Goal: Task Accomplishment & Management: Complete application form

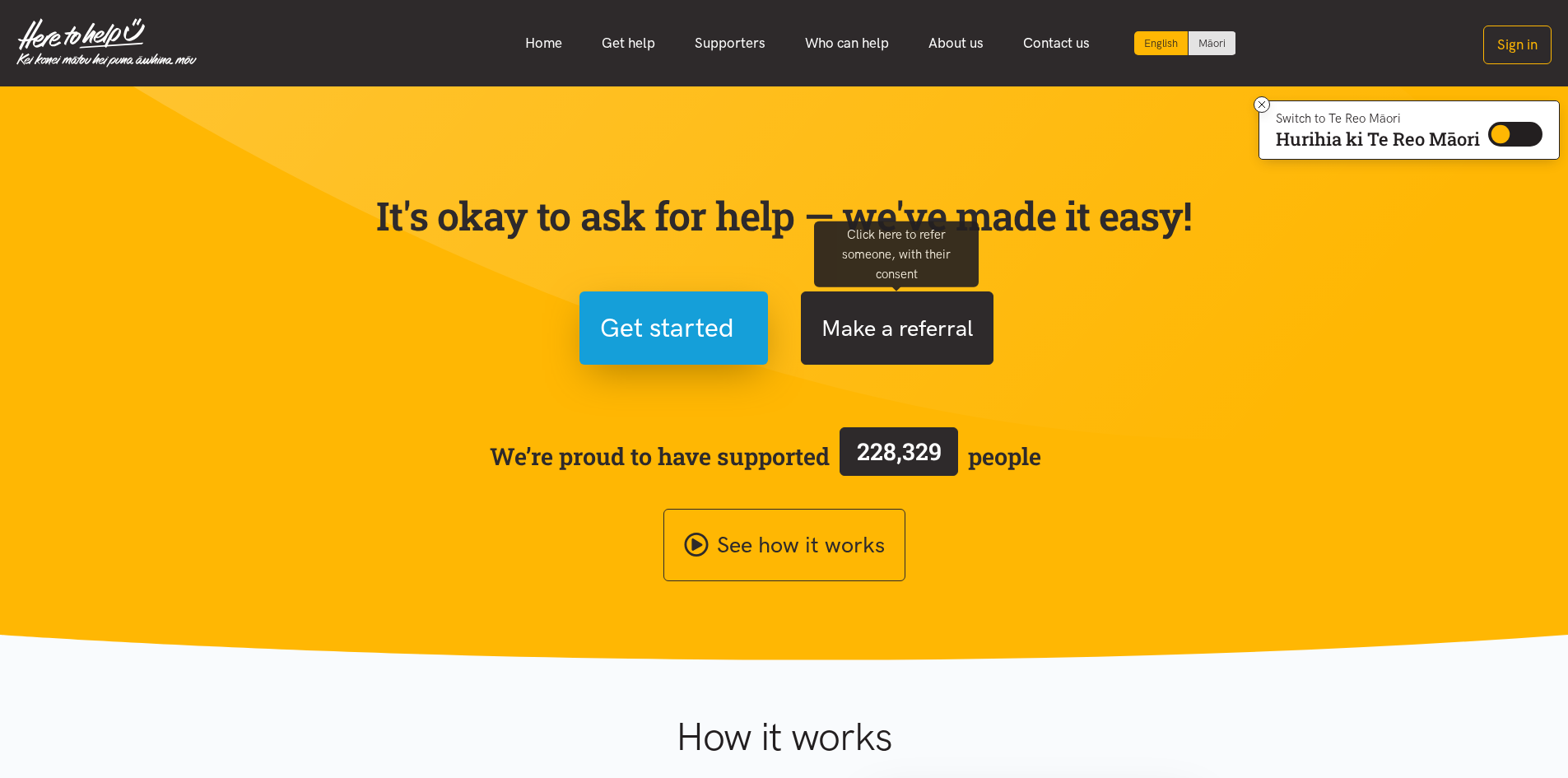
click at [819, 341] on button "Make a referral" at bounding box center [897, 328] width 193 height 73
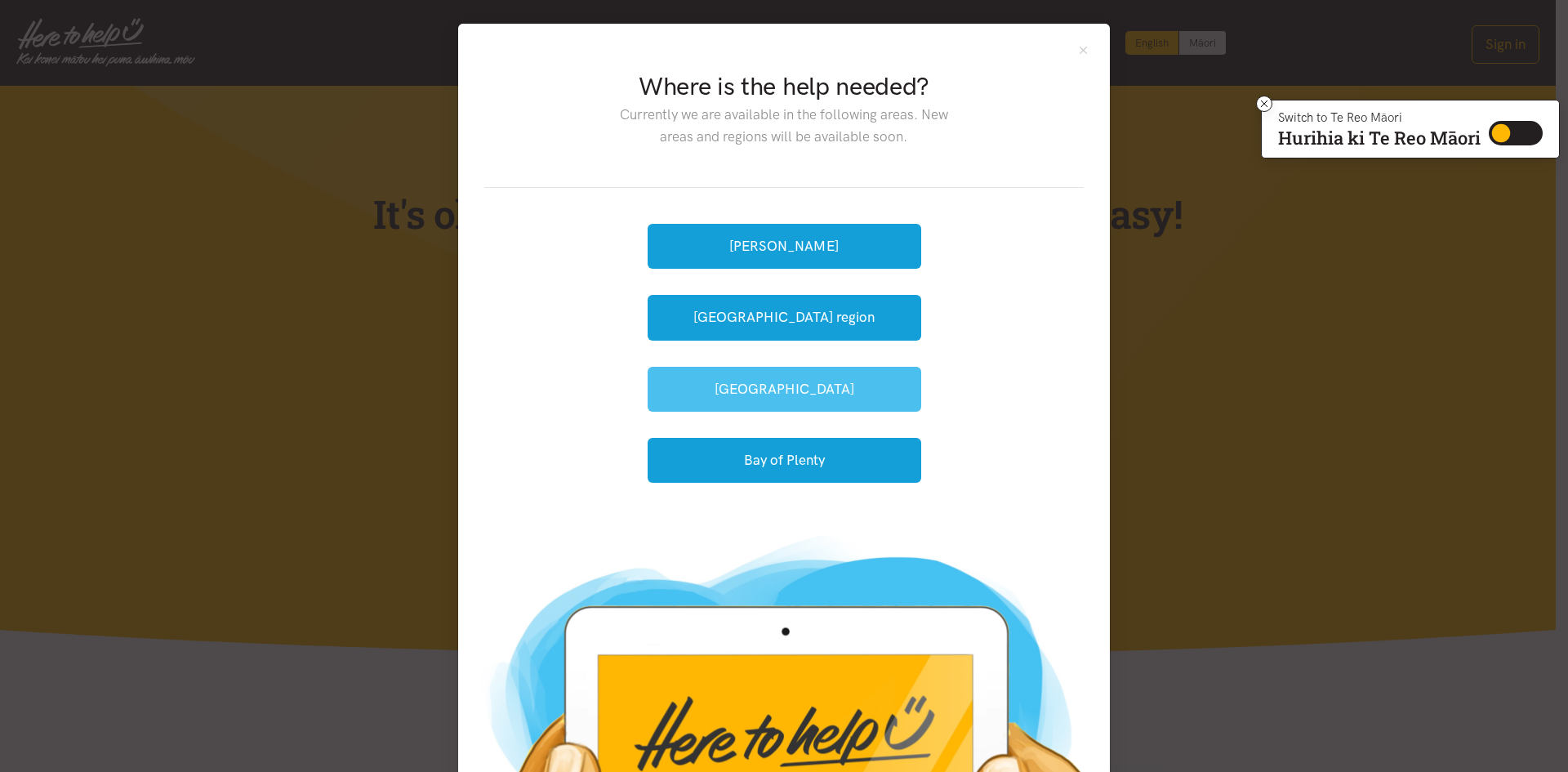
click at [819, 385] on button "[GEOGRAPHIC_DATA]" at bounding box center [784, 389] width 274 height 45
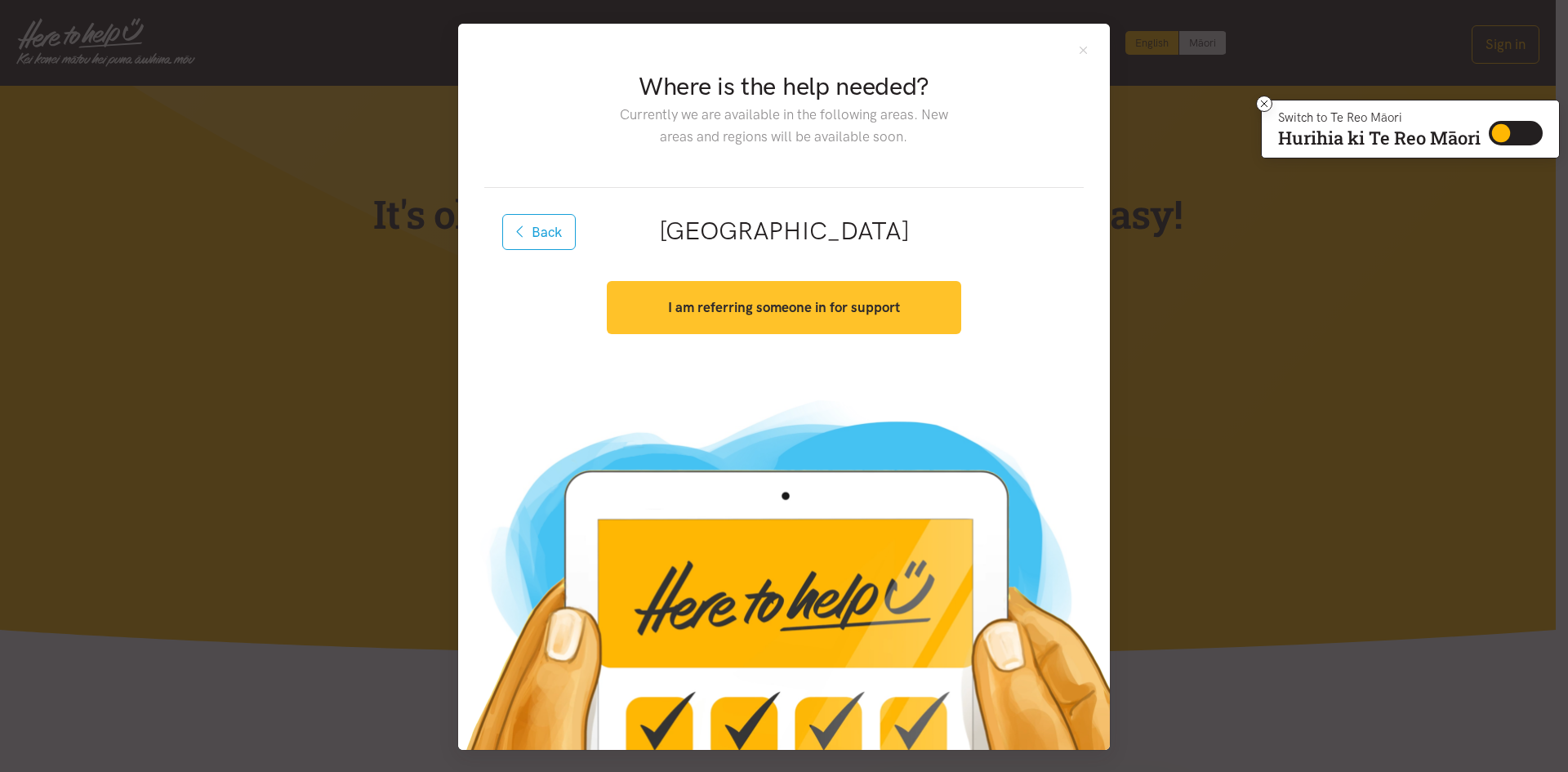
click at [795, 305] on strong "I am referring someone in for support" at bounding box center [784, 307] width 231 height 17
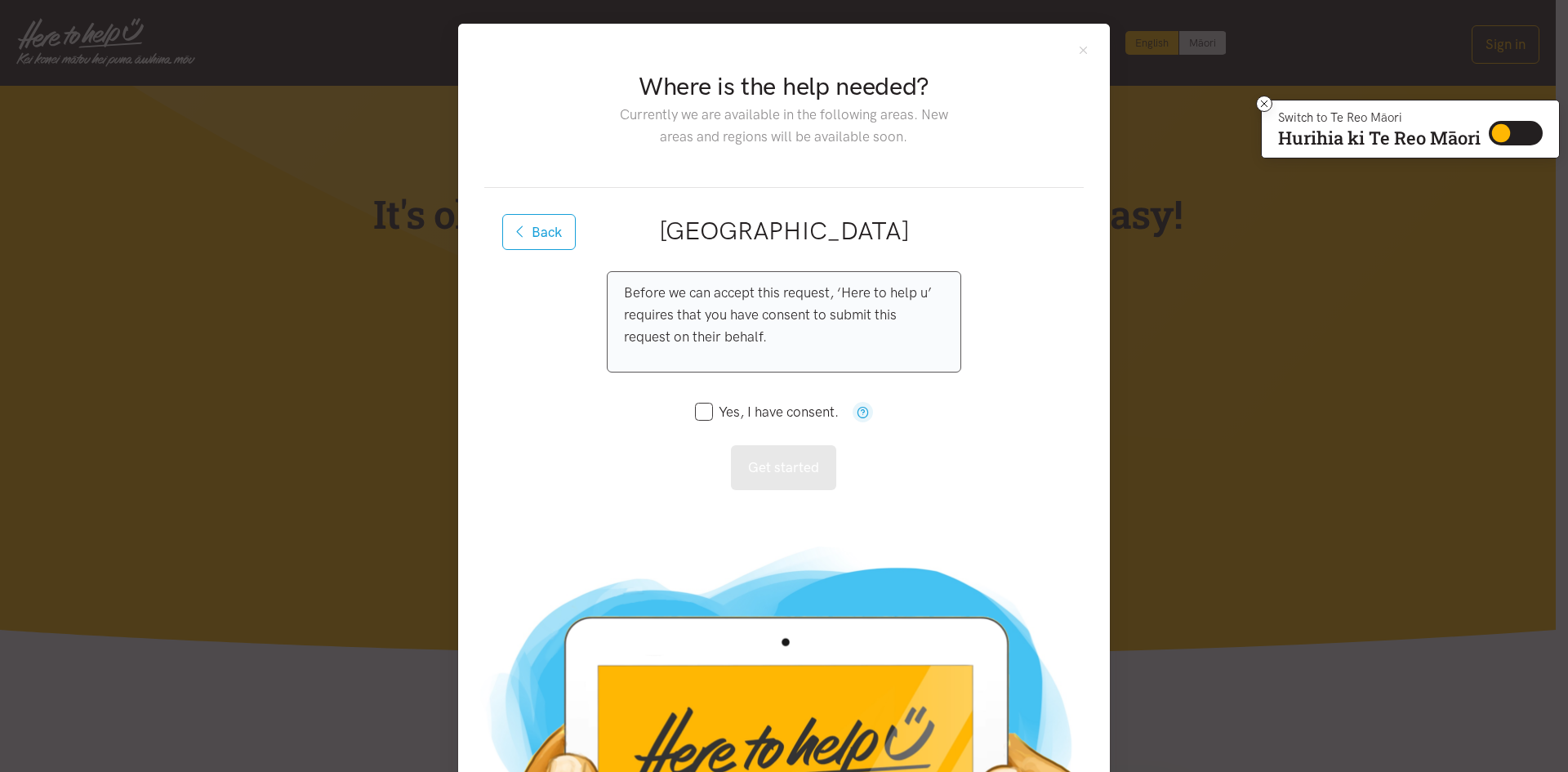
click at [695, 410] on input "Yes, I have consent." at bounding box center [767, 412] width 144 height 14
checkbox input "true"
click at [740, 454] on button "Get started" at bounding box center [783, 468] width 105 height 45
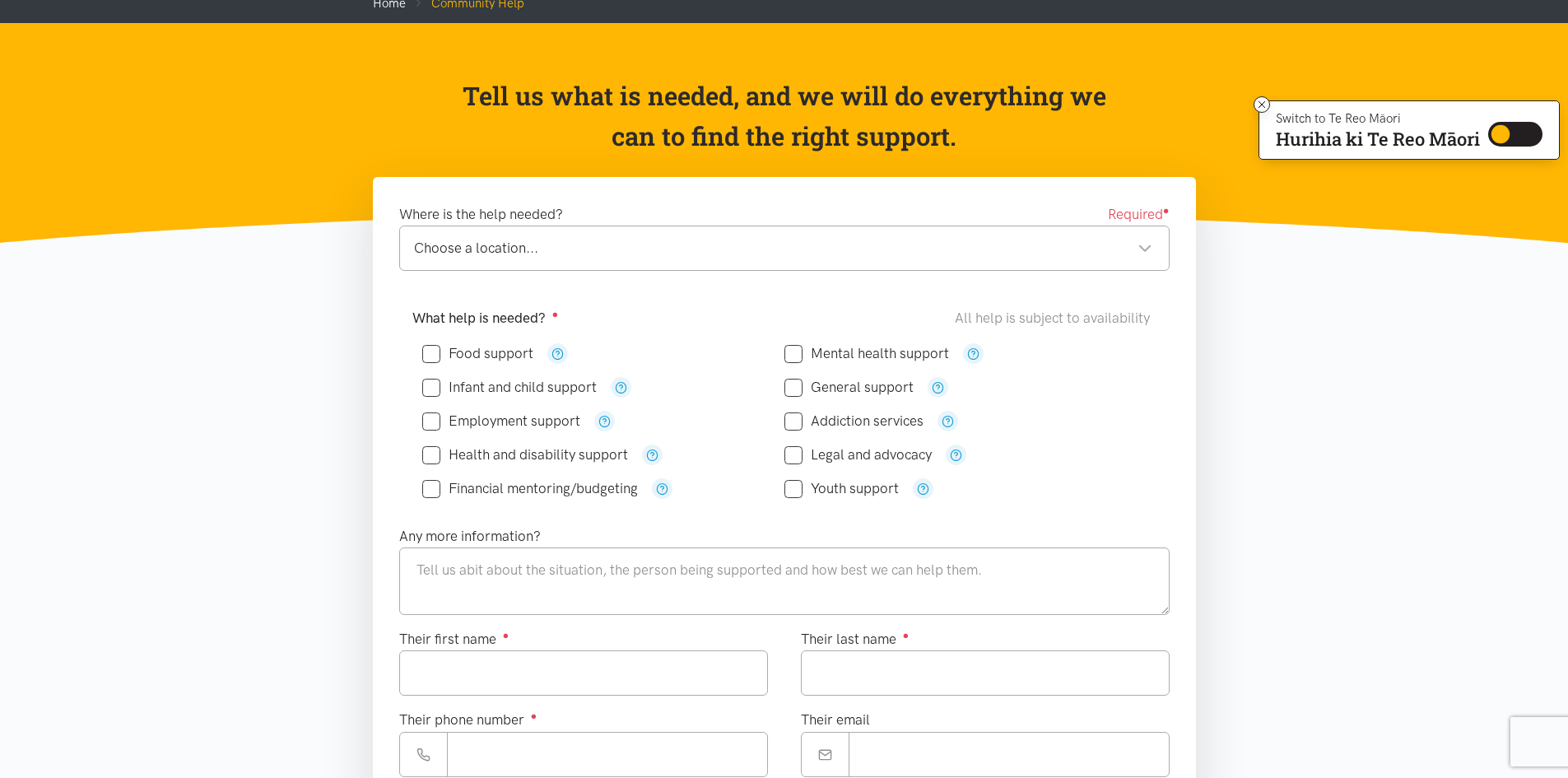
scroll to position [82, 0]
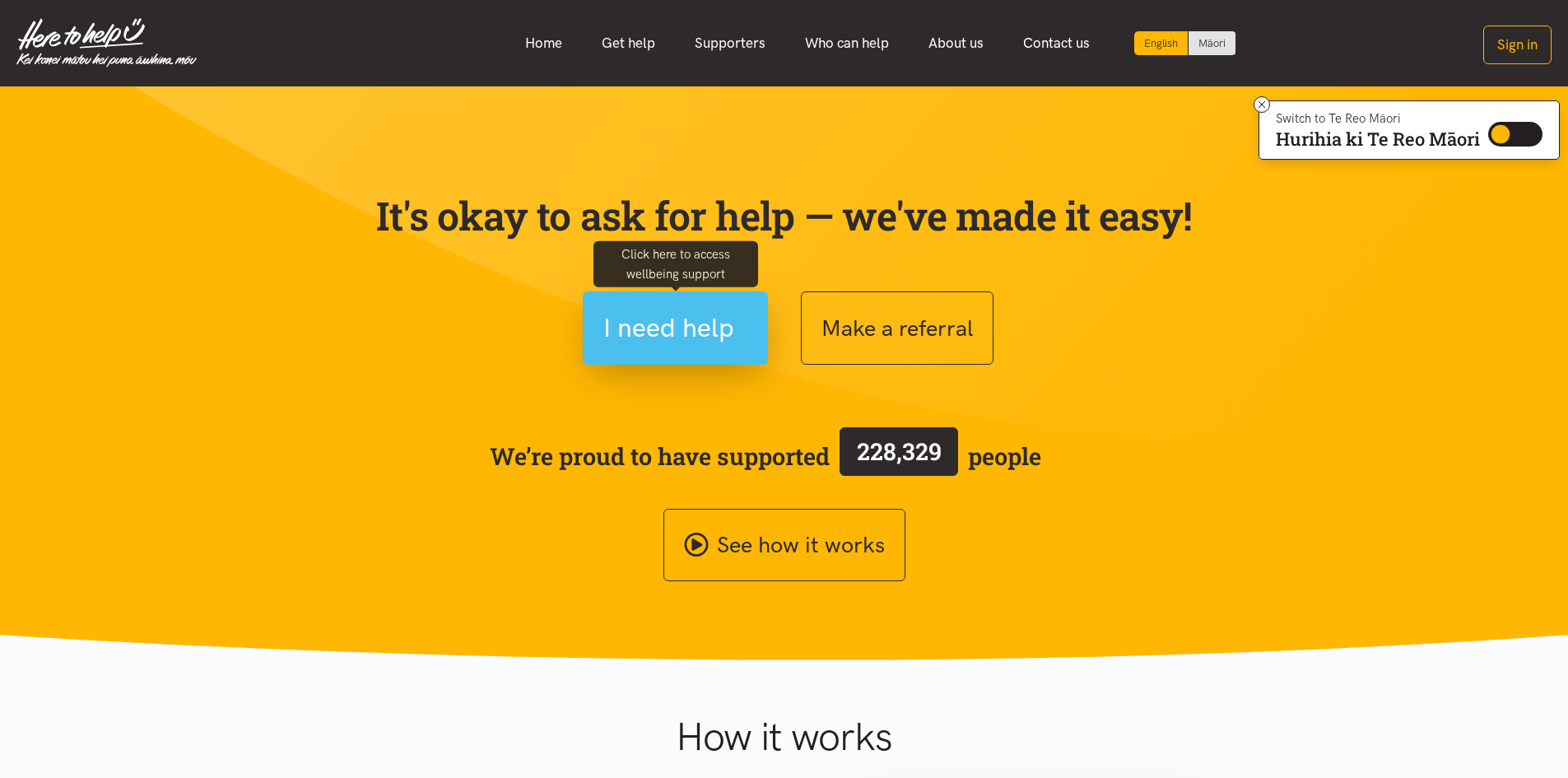
click at [710, 360] on button "I need help" at bounding box center [674, 328] width 185 height 73
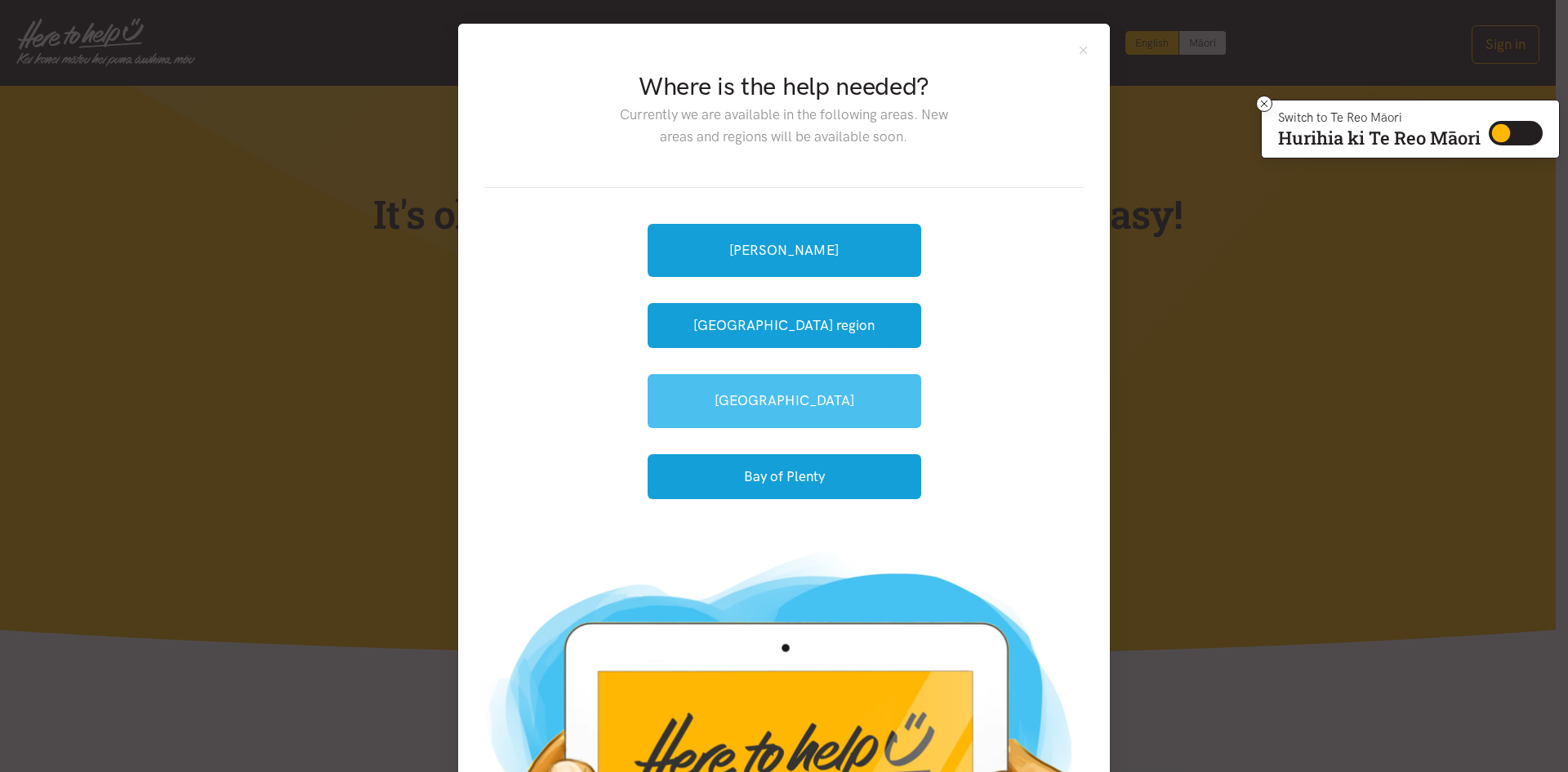
click at [689, 406] on link "[GEOGRAPHIC_DATA]" at bounding box center [784, 400] width 274 height 53
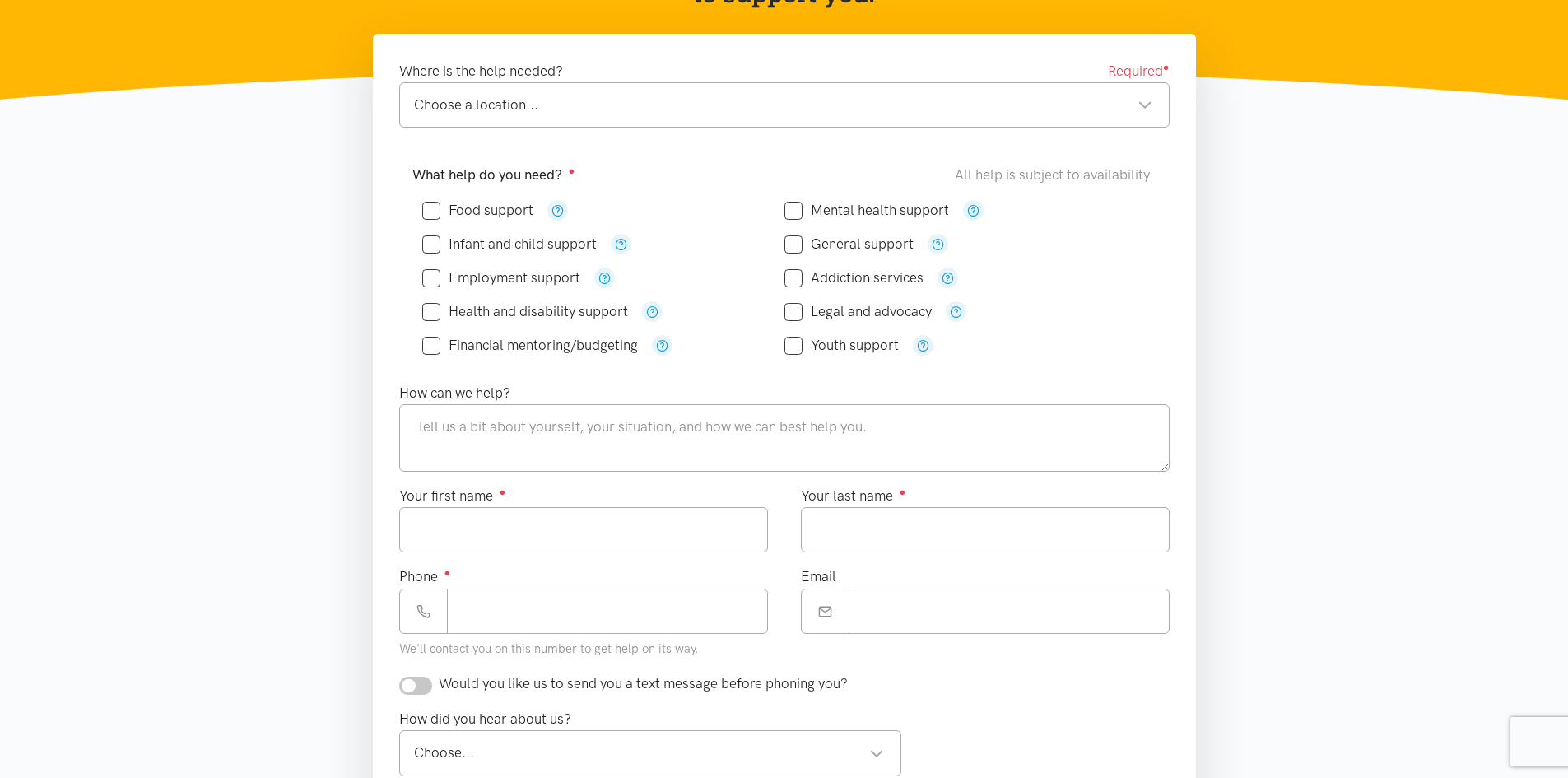
scroll to position [247, 0]
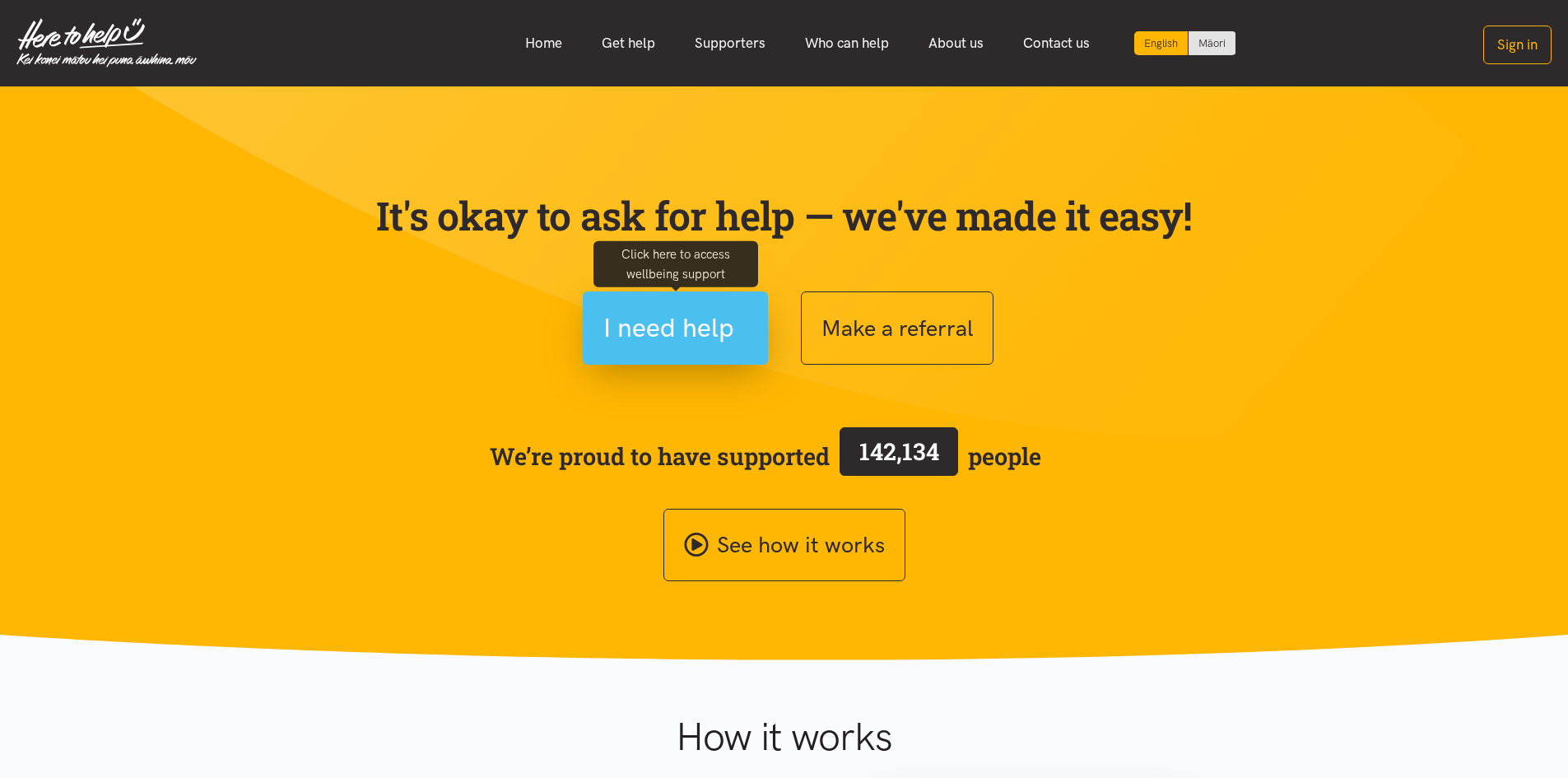
click at [663, 343] on span "I need help" at bounding box center [668, 328] width 131 height 42
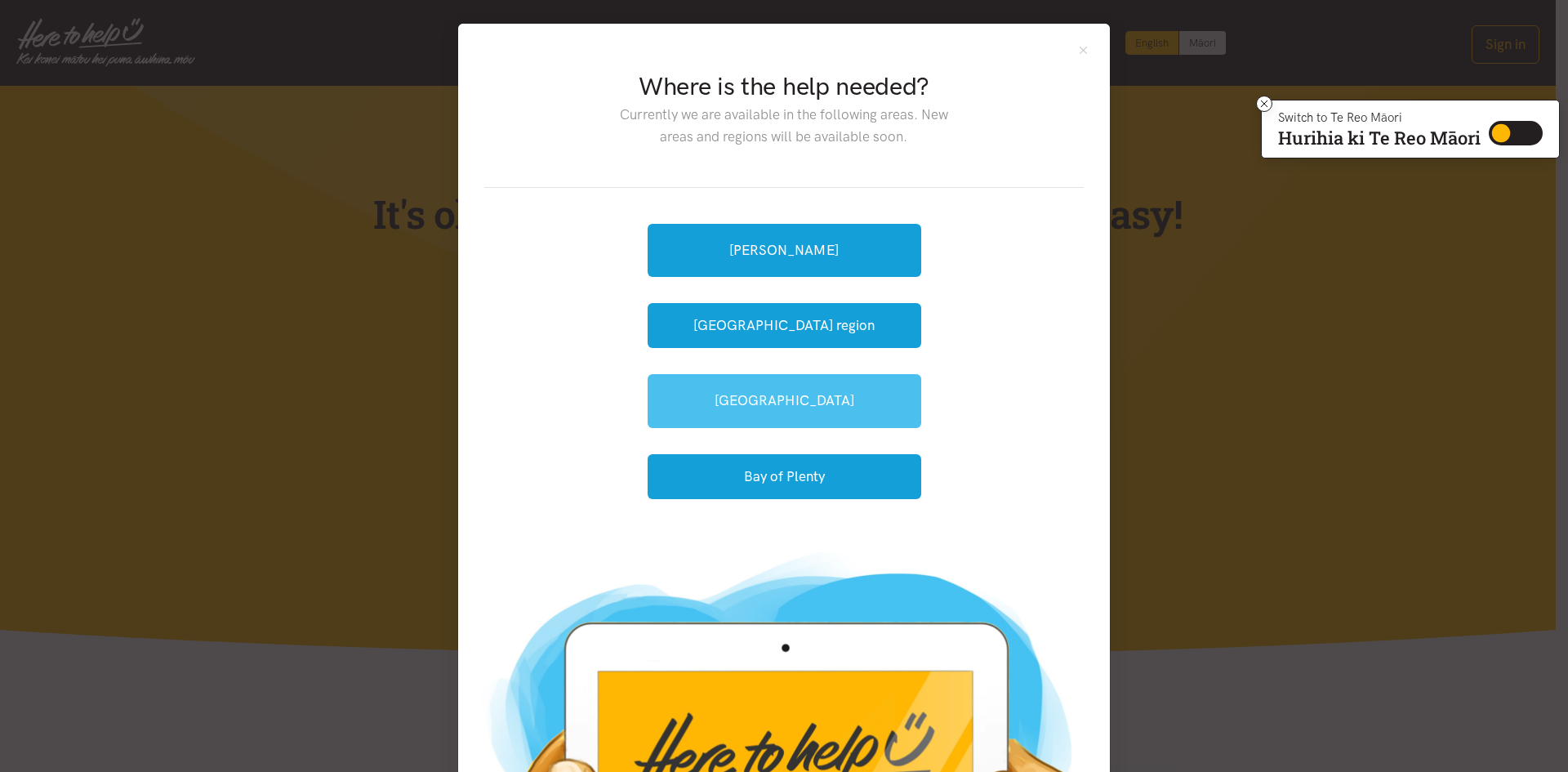
click at [788, 407] on link "[GEOGRAPHIC_DATA]" at bounding box center [784, 400] width 274 height 53
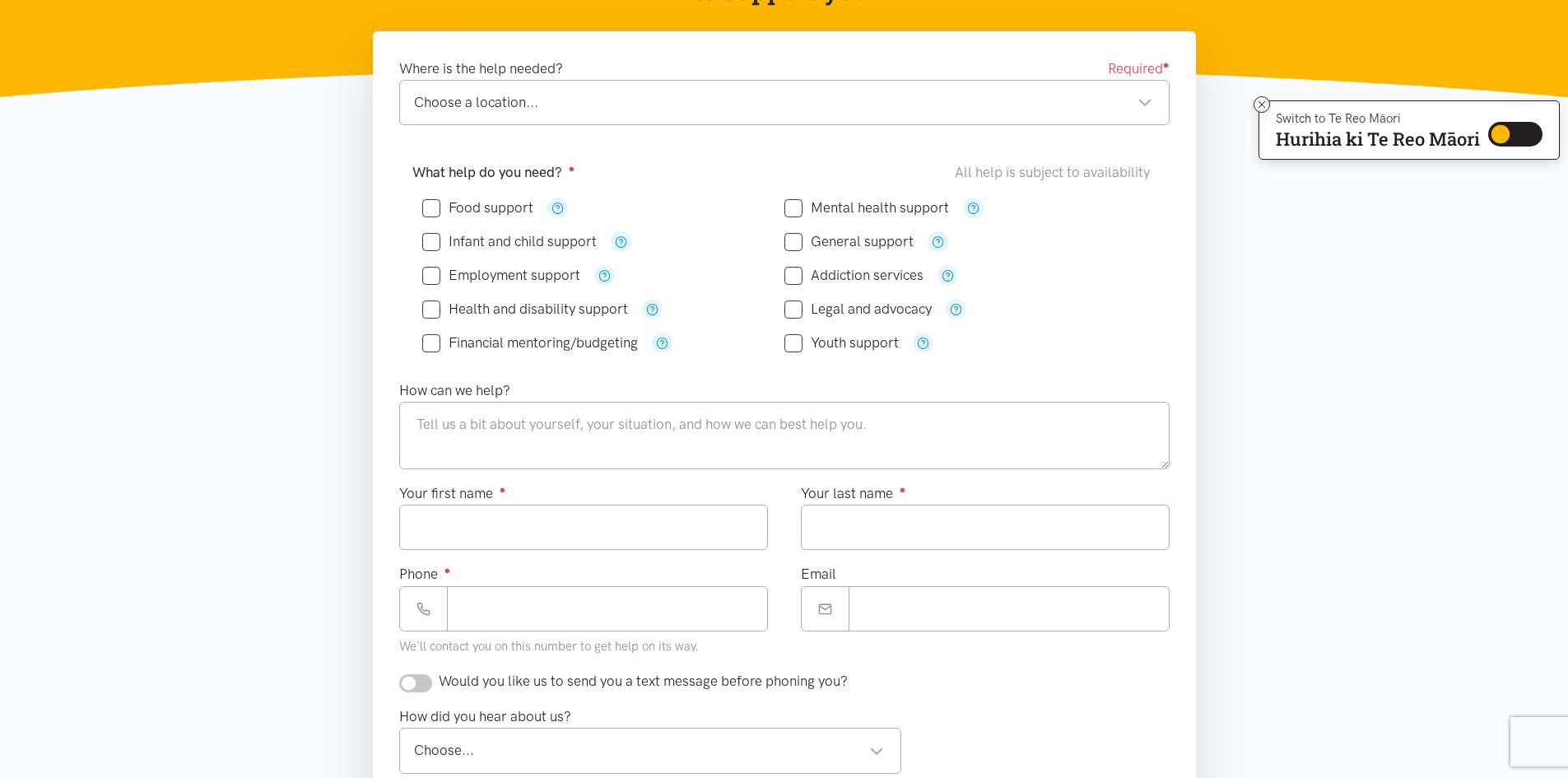
scroll to position [247, 0]
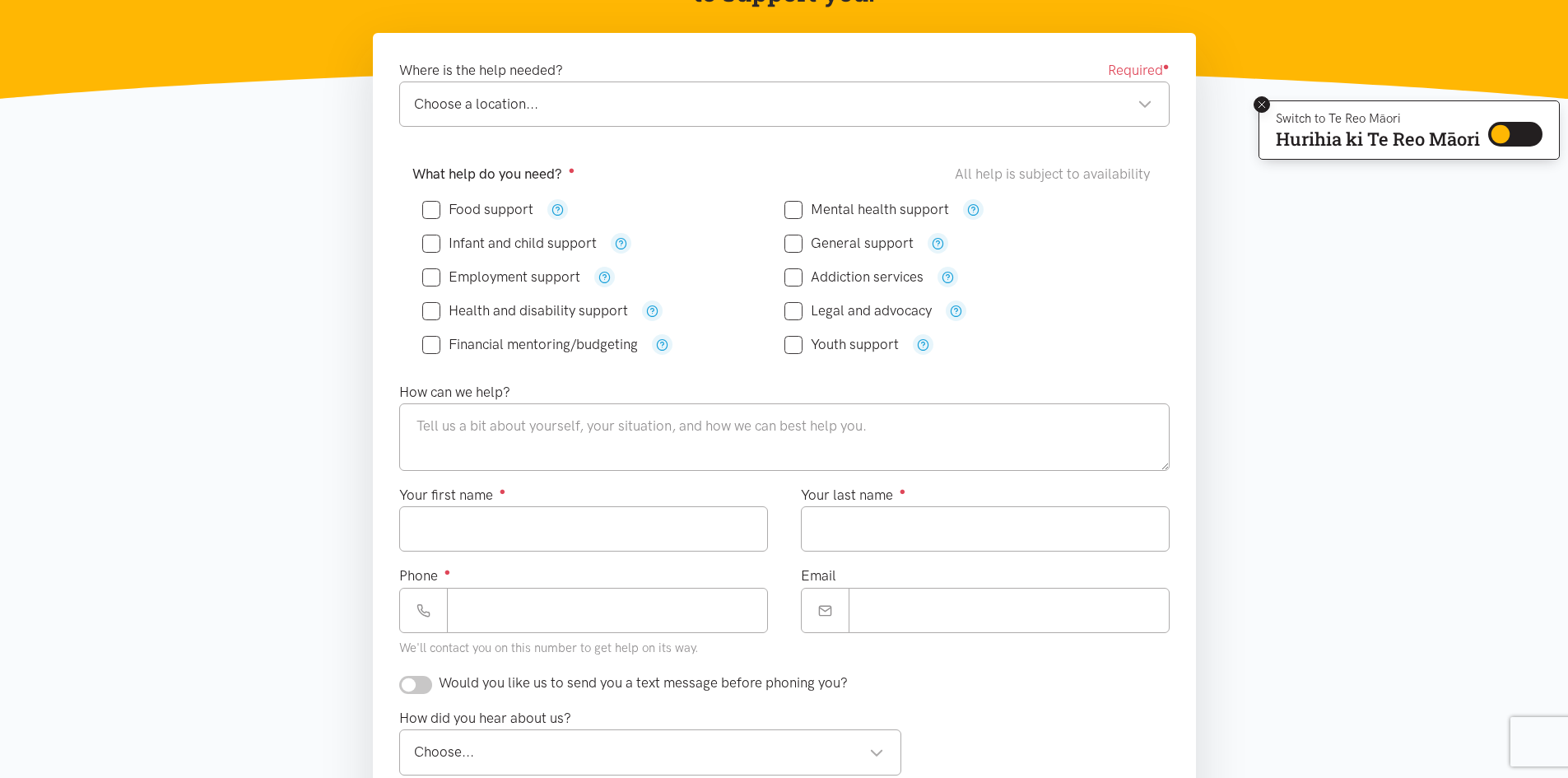
click at [1264, 105] on icon at bounding box center [1263, 105] width 12 height 12
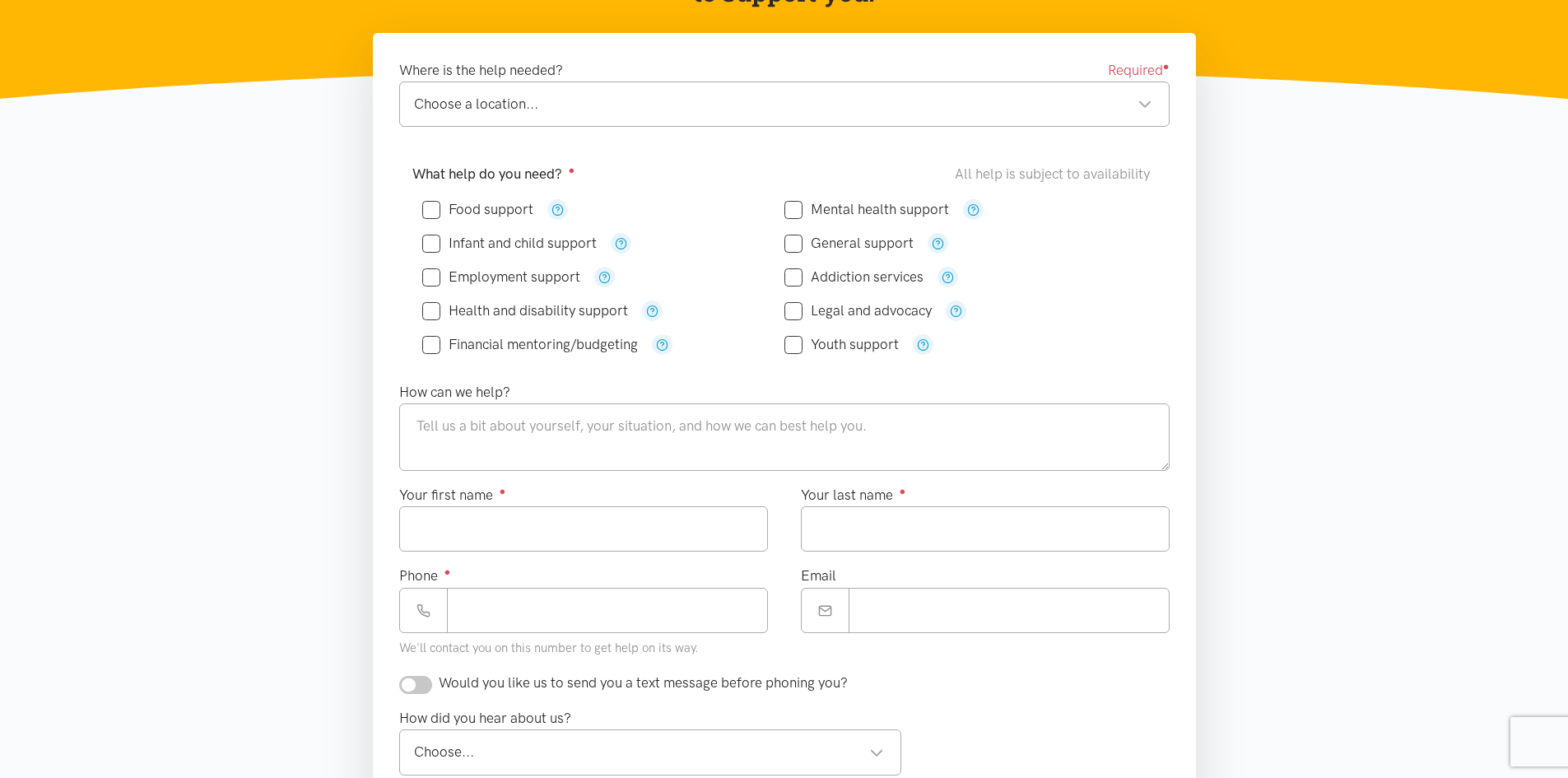
click at [1157, 114] on div "Choose a location... Choose a location..." at bounding box center [784, 104] width 770 height 45
click at [152, 255] on section "Where is the help needed? Required ● Choose a location... Choose a location... …" at bounding box center [784, 562] width 1568 height 1061
click at [423, 211] on input "Food support" at bounding box center [478, 210] width 111 height 14
click at [428, 214] on input "Food support" at bounding box center [478, 210] width 111 height 14
checkbox input "false"
